Goal: Information Seeking & Learning: Find specific page/section

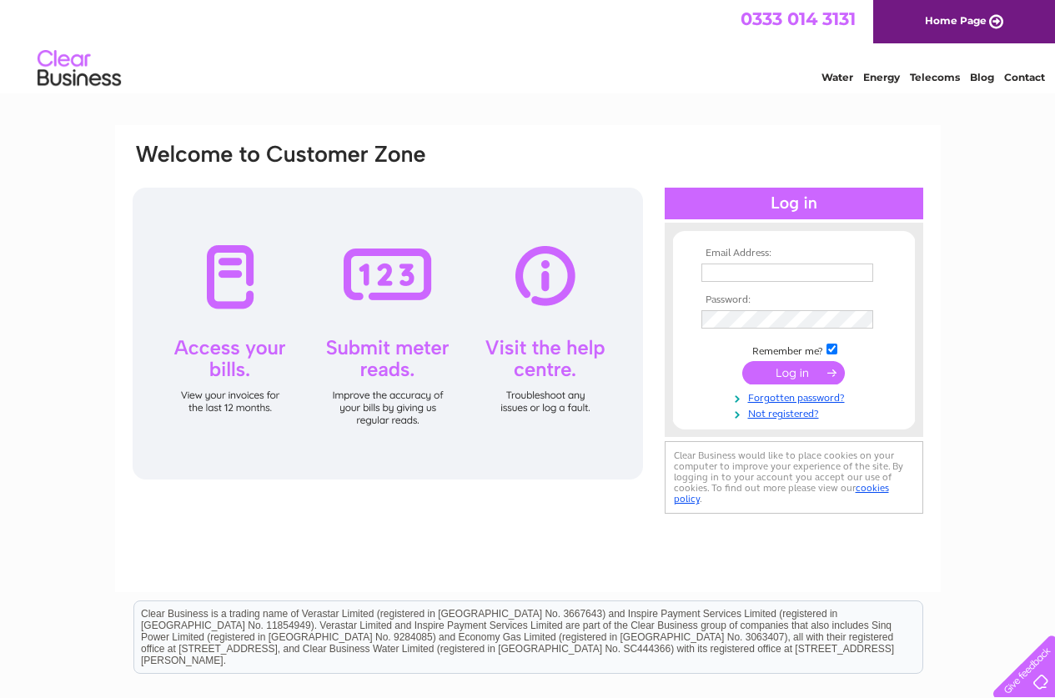
click at [750, 262] on td at bounding box center [794, 272] width 194 height 27
click at [750, 269] on input "text" at bounding box center [789, 274] width 174 height 20
type input "sheila@manford.eclipse.co.uk"
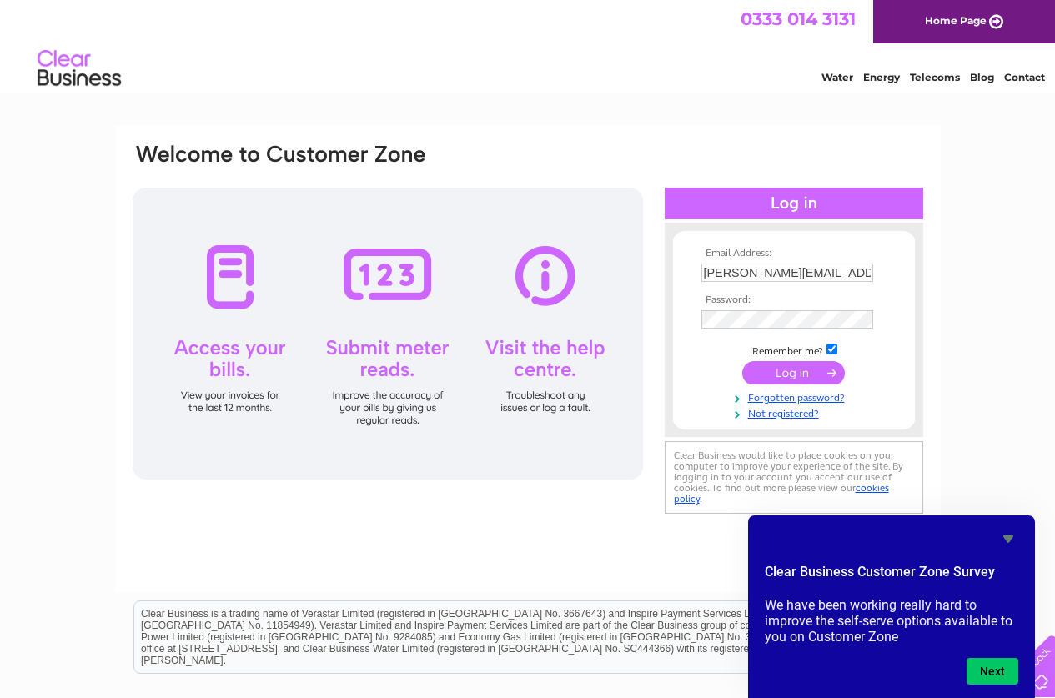
click at [787, 370] on input "submit" at bounding box center [793, 372] width 103 height 23
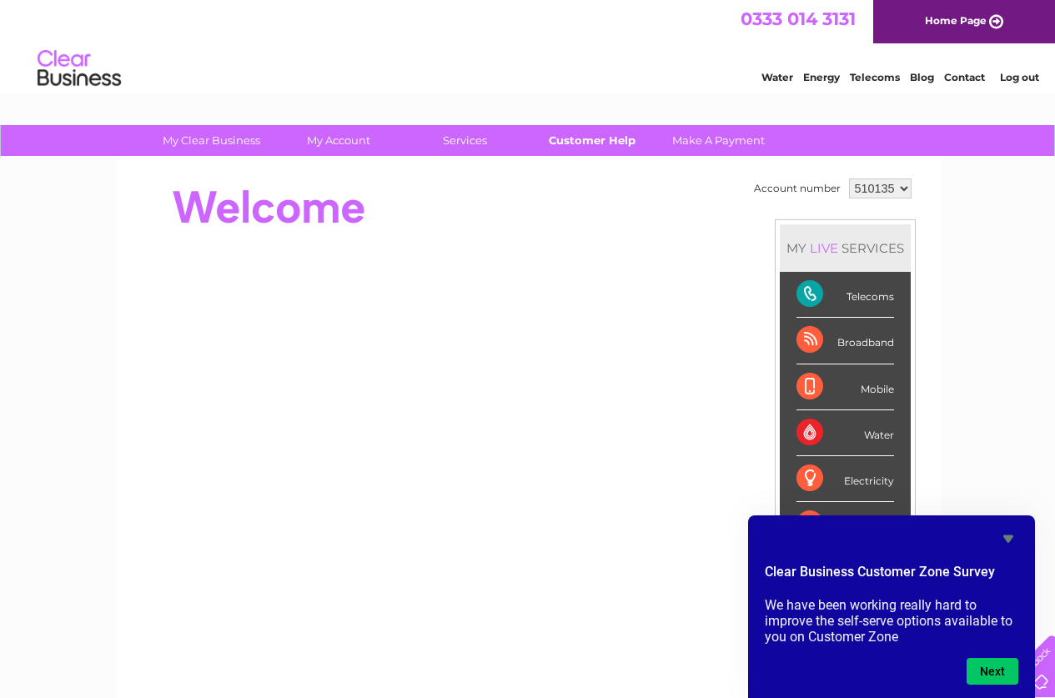
click at [590, 139] on link "Customer Help" at bounding box center [592, 140] width 138 height 31
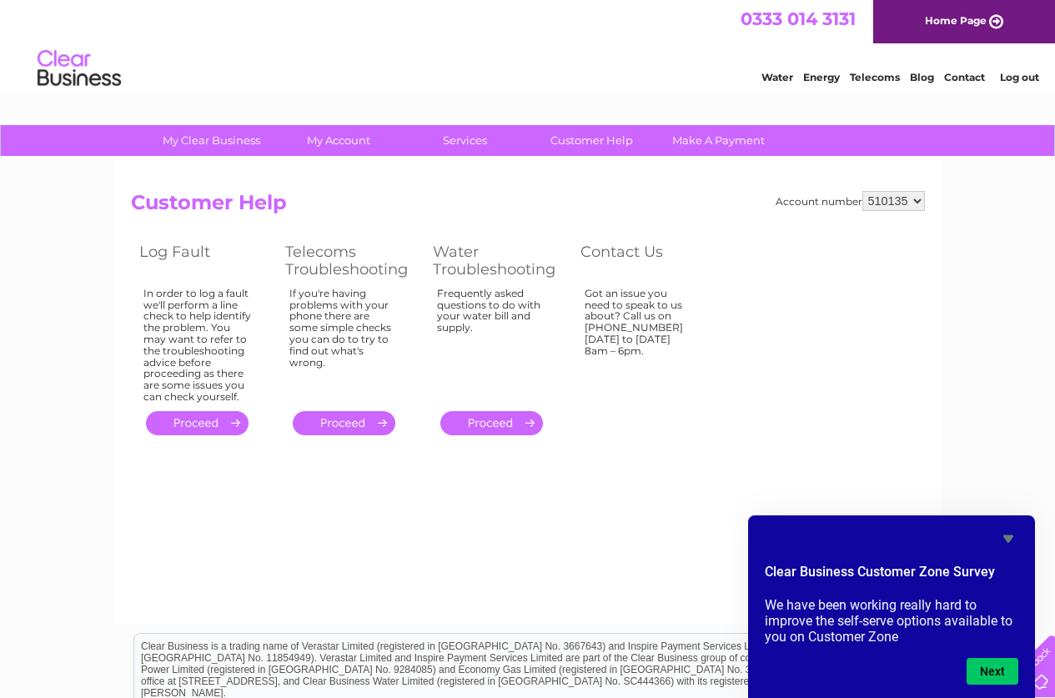
click at [933, 23] on link "Home Page" at bounding box center [964, 21] width 182 height 43
